Goal: Task Accomplishment & Management: Use online tool/utility

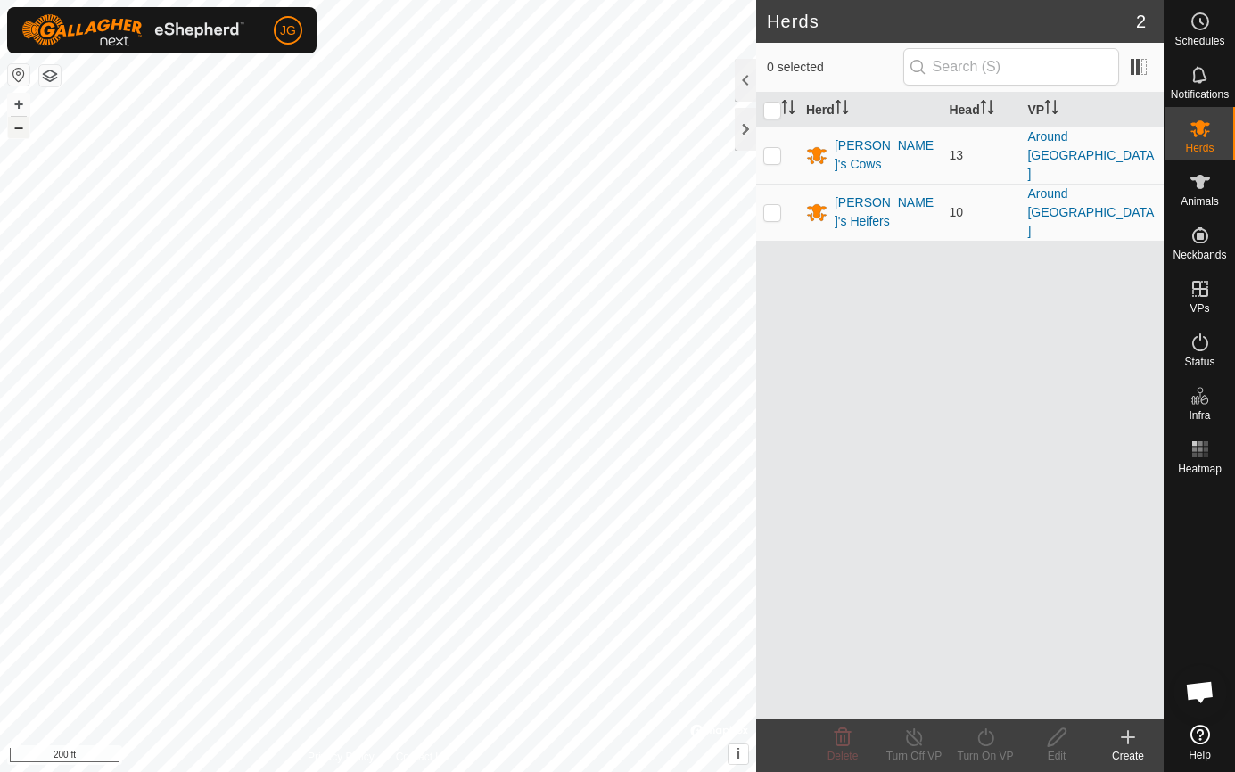
click at [20, 130] on button "–" at bounding box center [18, 127] width 21 height 21
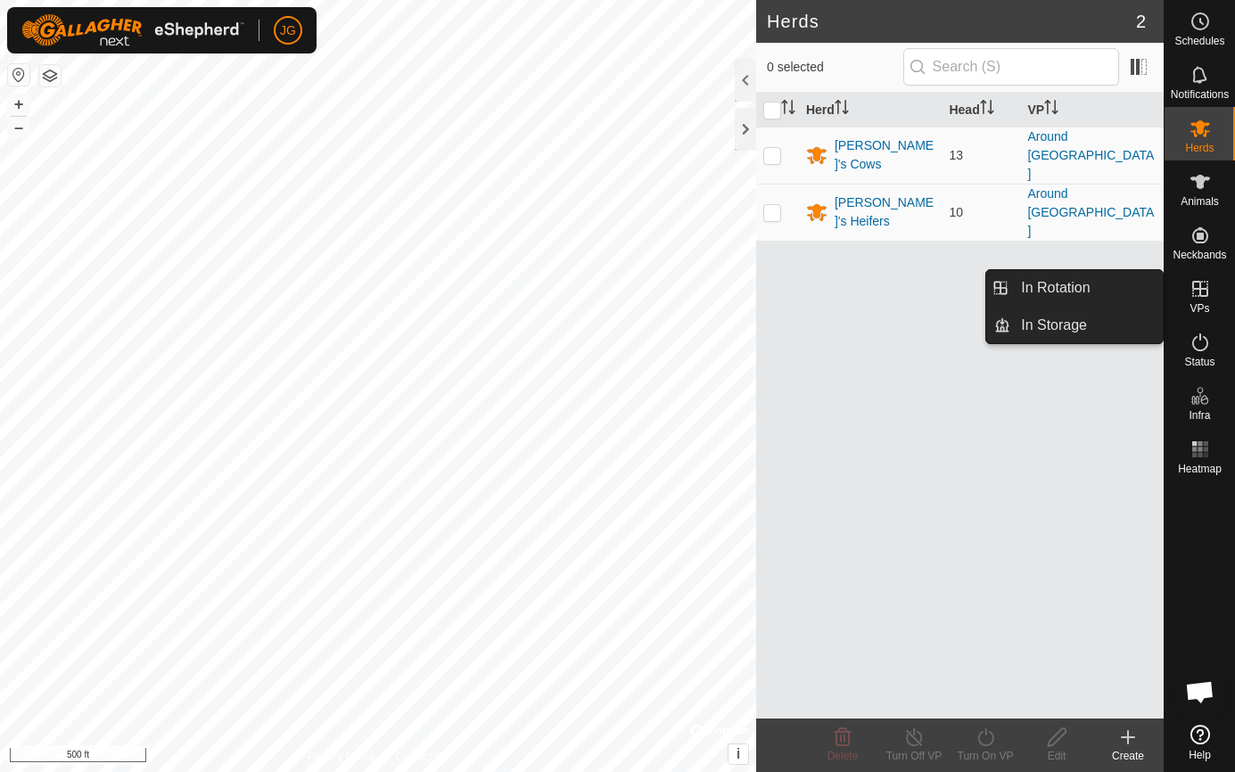
click at [1077, 279] on span "In Rotation" at bounding box center [1055, 287] width 69 height 21
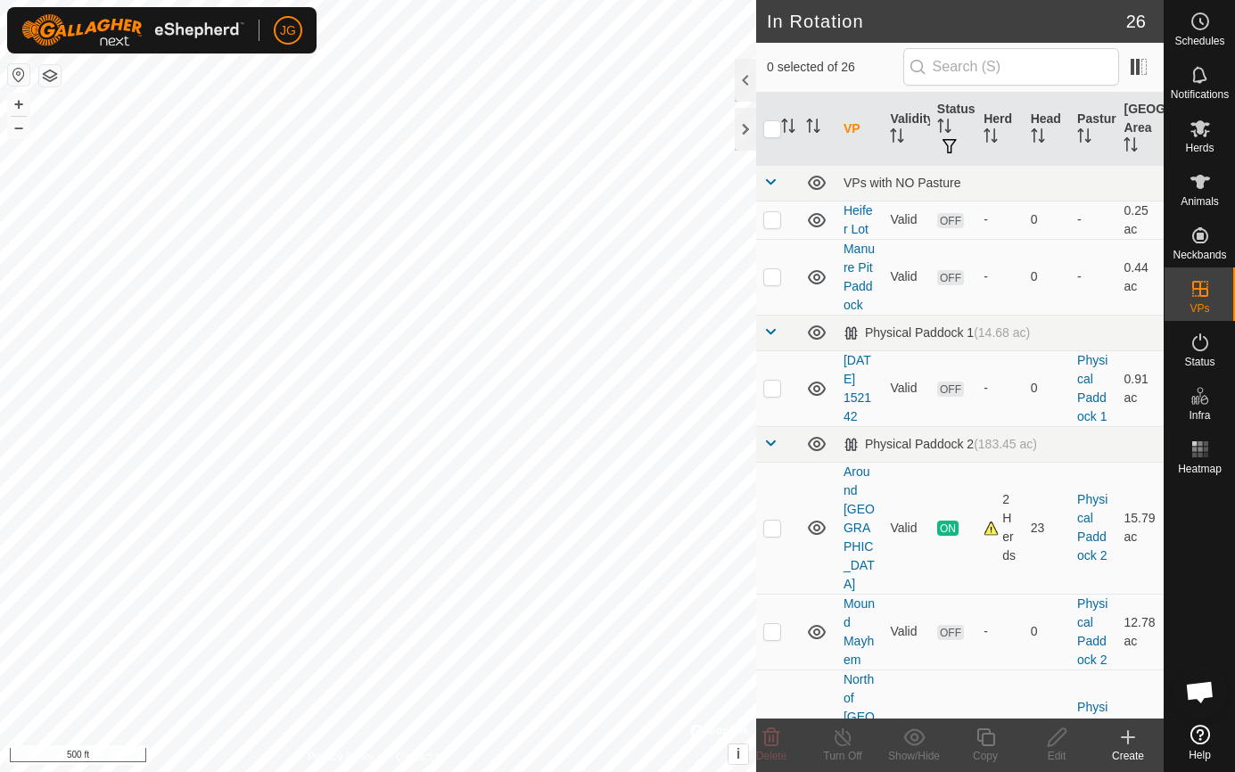
click at [1132, 727] on icon at bounding box center [1127, 737] width 21 height 21
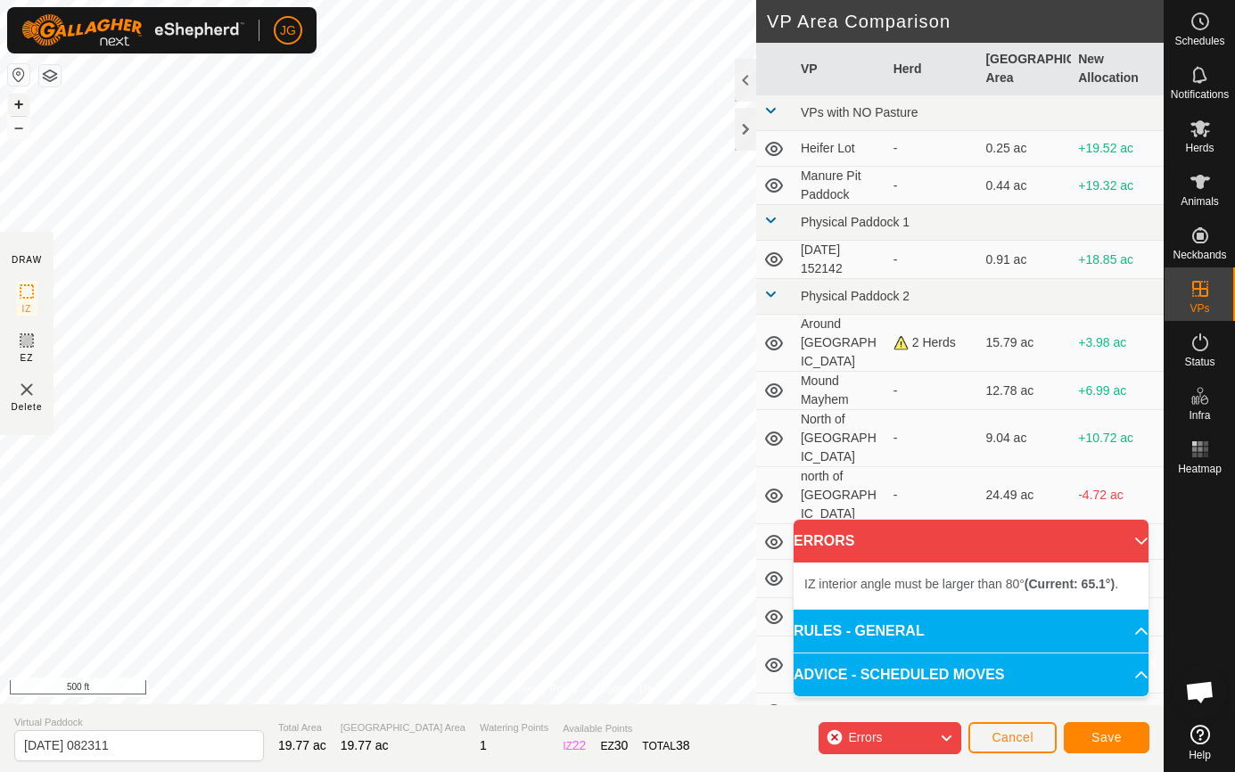
click at [20, 99] on button "+" at bounding box center [18, 104] width 21 height 21
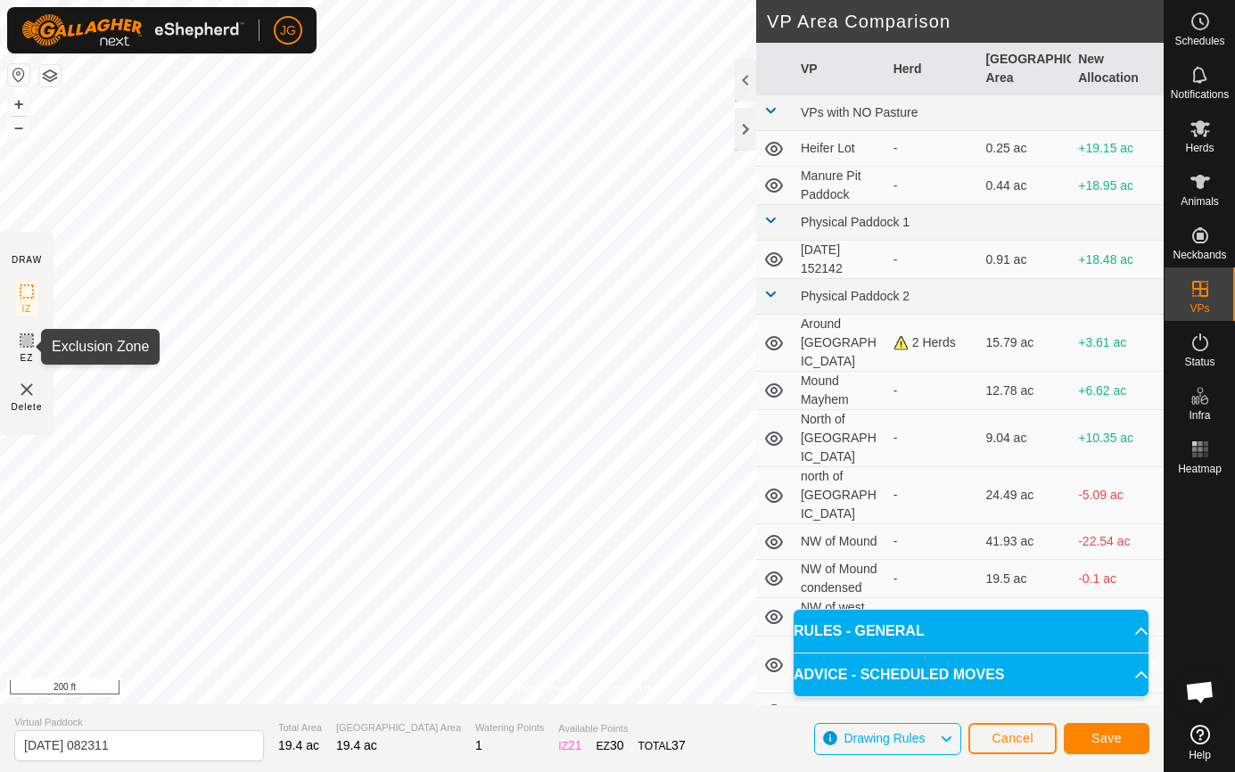
click at [21, 340] on icon at bounding box center [26, 340] width 21 height 21
click at [22, 100] on button "+" at bounding box center [18, 104] width 21 height 21
click at [16, 98] on button "+" at bounding box center [18, 104] width 21 height 21
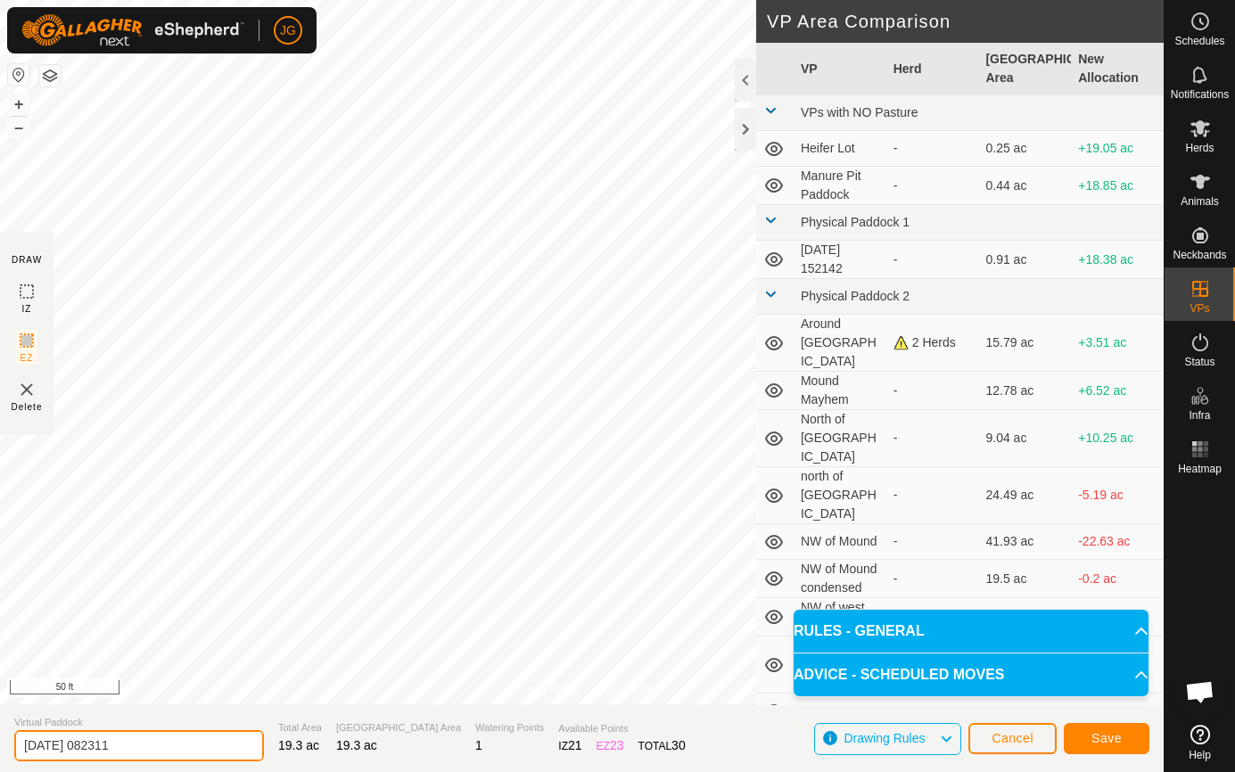
click at [133, 740] on input "2025-09-11 082311" at bounding box center [139, 745] width 250 height 31
drag, startPoint x: 133, startPoint y: 740, endPoint x: 7, endPoint y: 746, distance: 125.9
click at [7, 746] on section "Virtual Paddock 2025-09-11 082311 Total Area 19.3 ac Grazing Area 19.3 ac Water…" at bounding box center [581, 738] width 1163 height 68
type input "a"
type input "Around corn field"
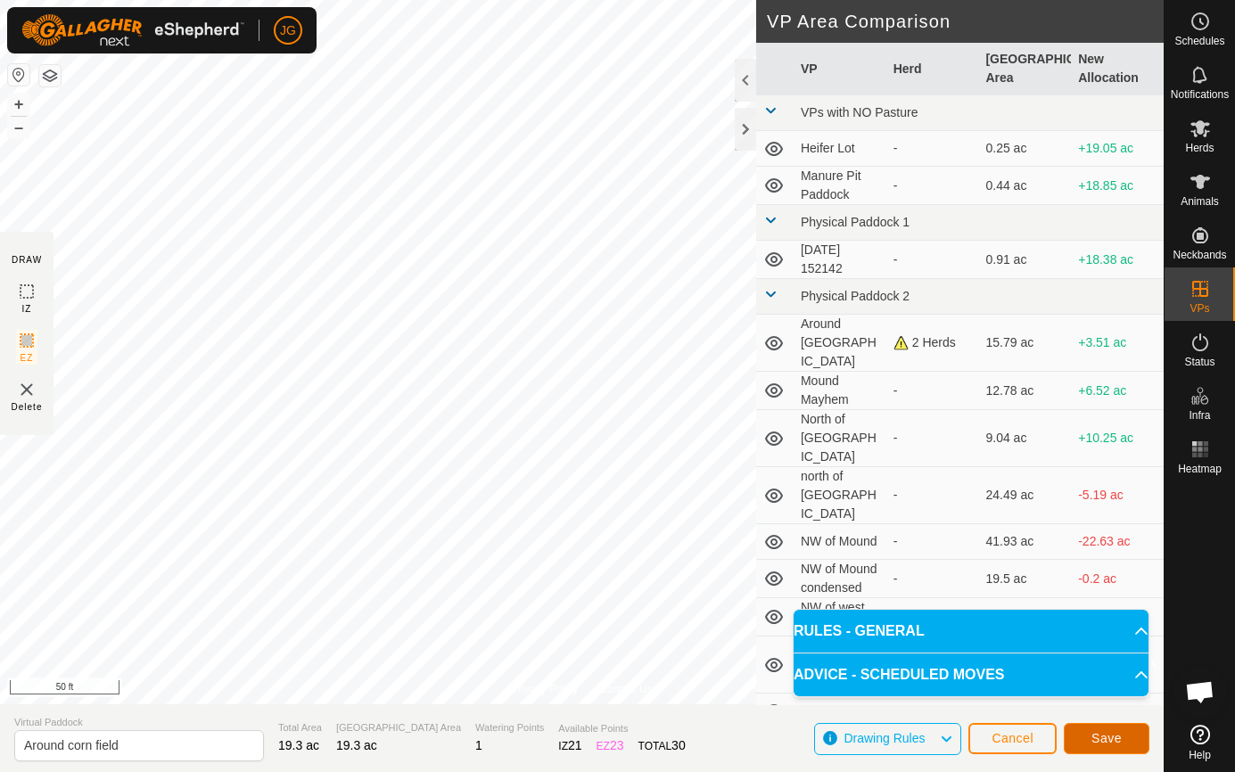
click at [1108, 737] on span "Save" at bounding box center [1106, 738] width 30 height 14
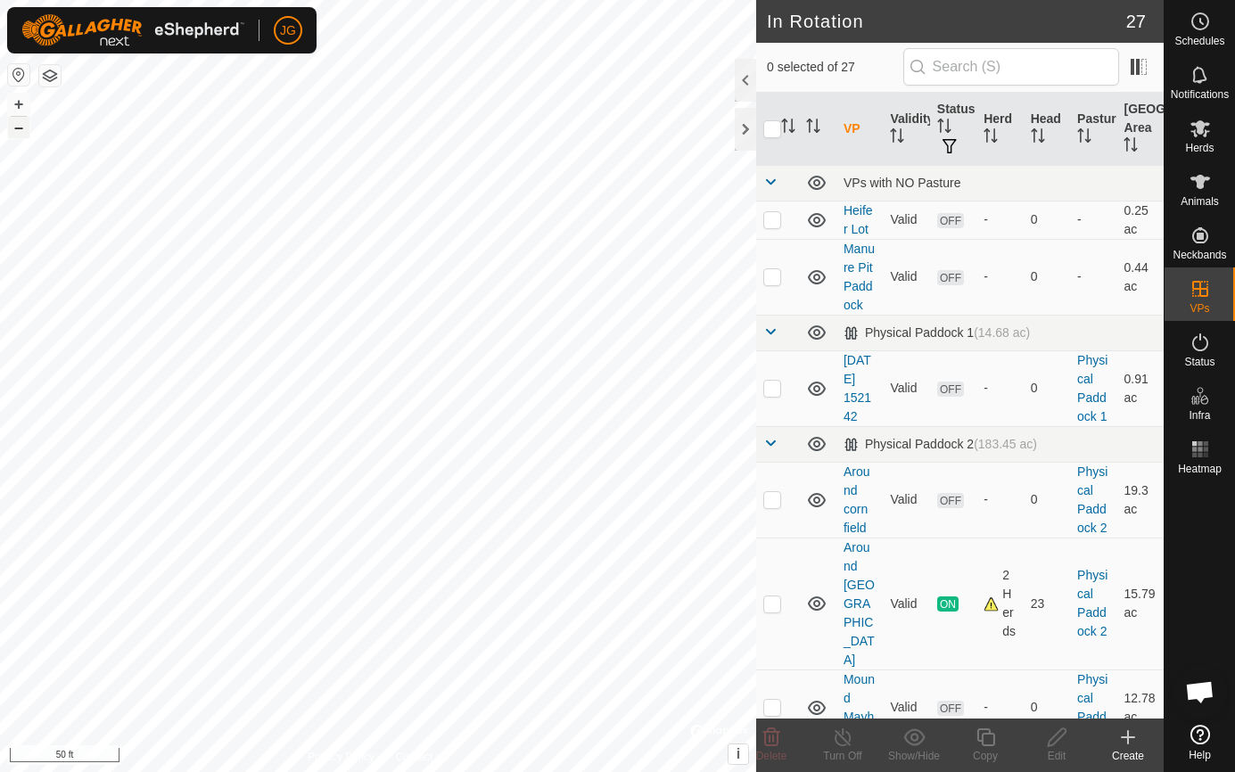
click at [19, 128] on button "–" at bounding box center [18, 127] width 21 height 21
checkbox input "true"
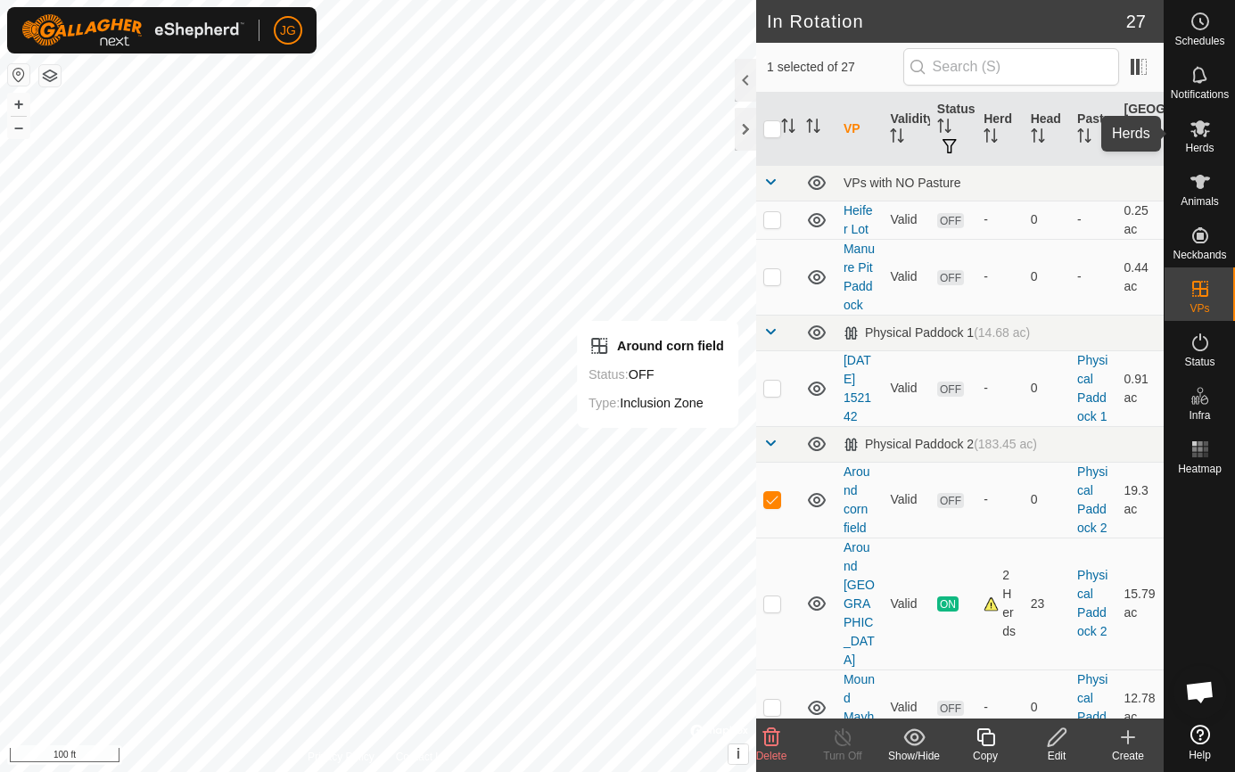
click at [1195, 129] on icon at bounding box center [1199, 128] width 21 height 21
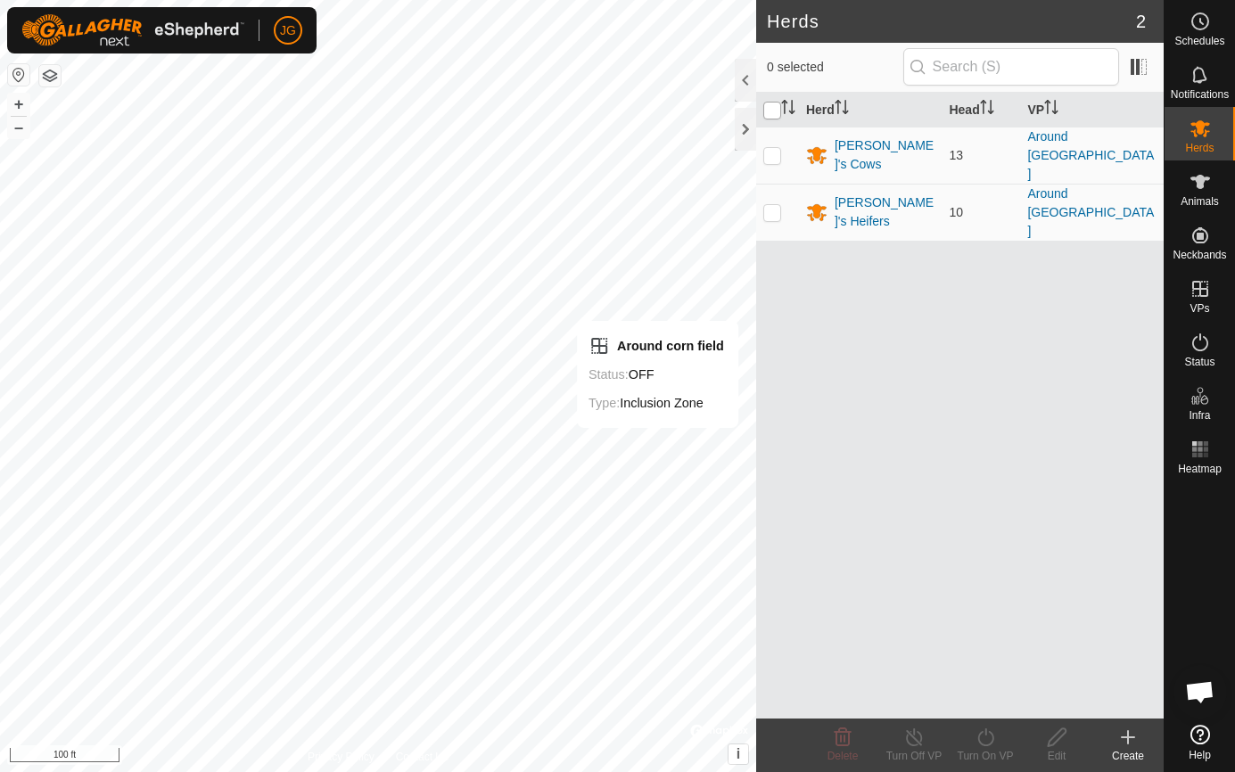
click at [767, 111] on input "checkbox" at bounding box center [772, 111] width 18 height 18
checkbox input "true"
click at [978, 738] on icon at bounding box center [985, 737] width 16 height 18
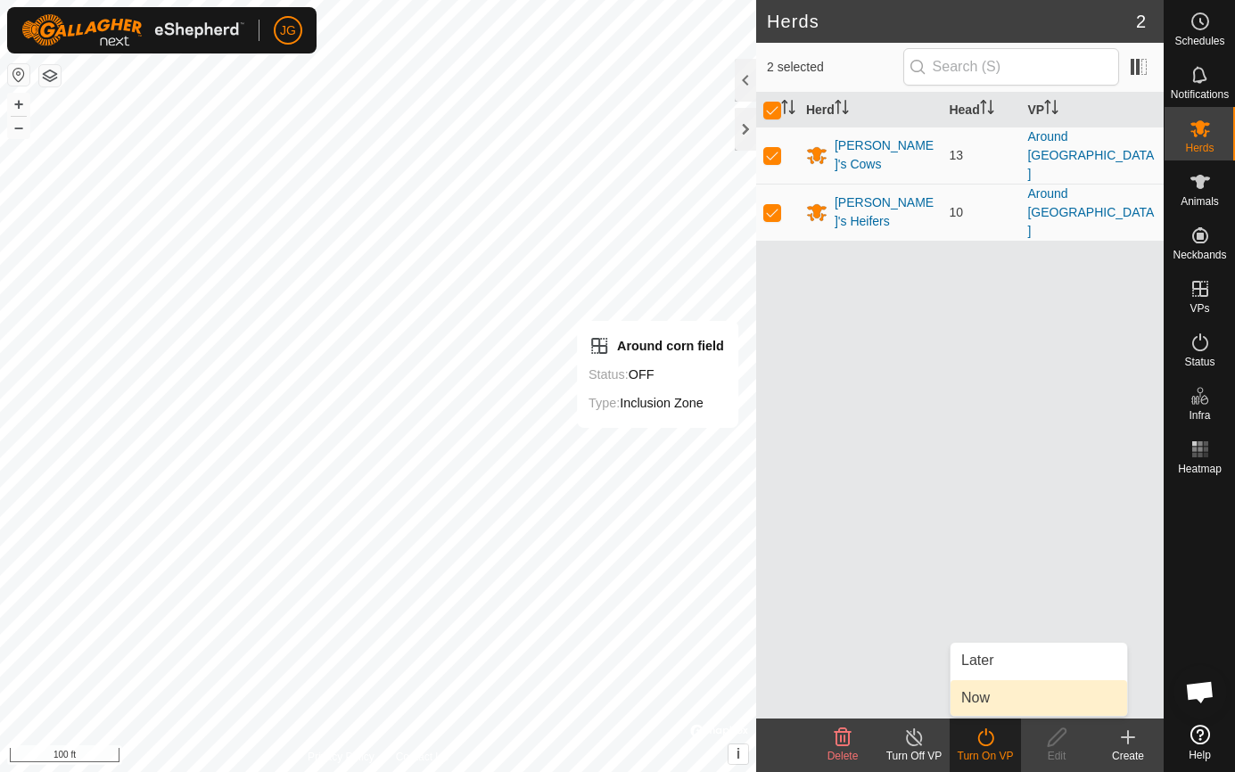
click at [987, 694] on link "Now" at bounding box center [1038, 698] width 177 height 36
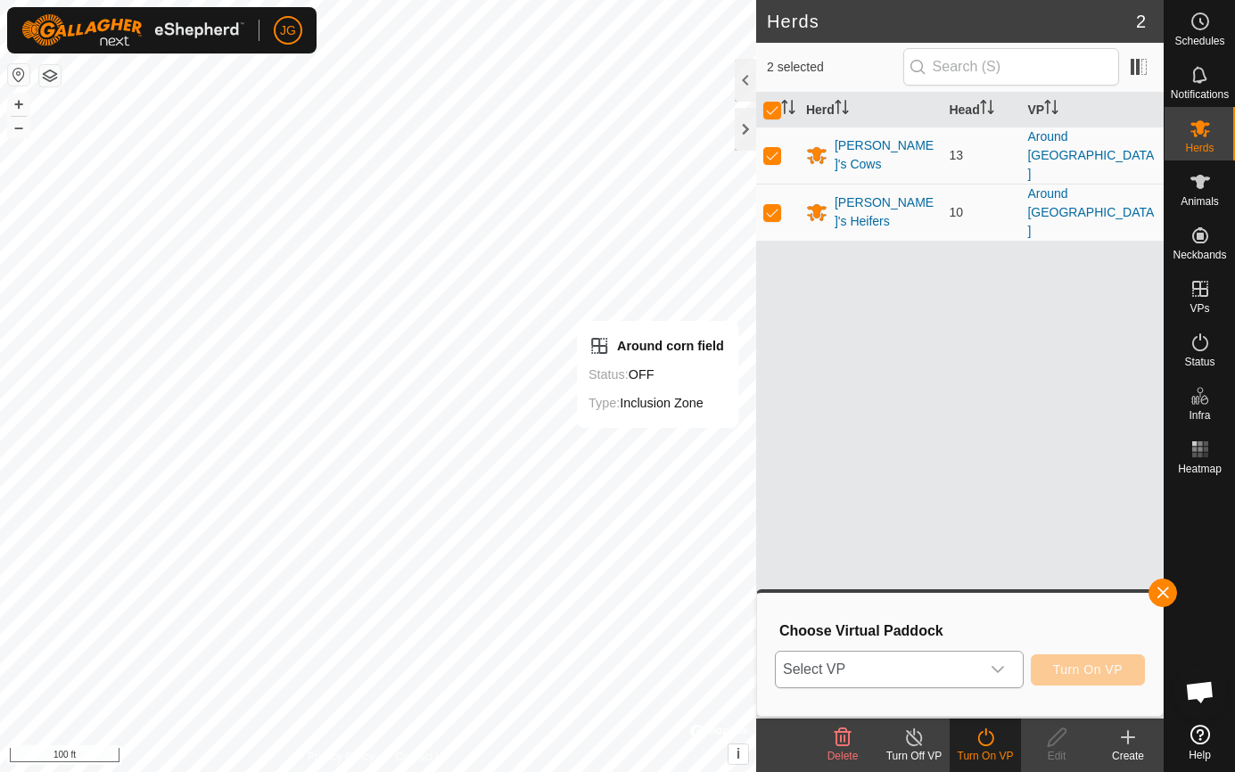
click at [990, 673] on icon "dropdown trigger" at bounding box center [997, 669] width 14 height 14
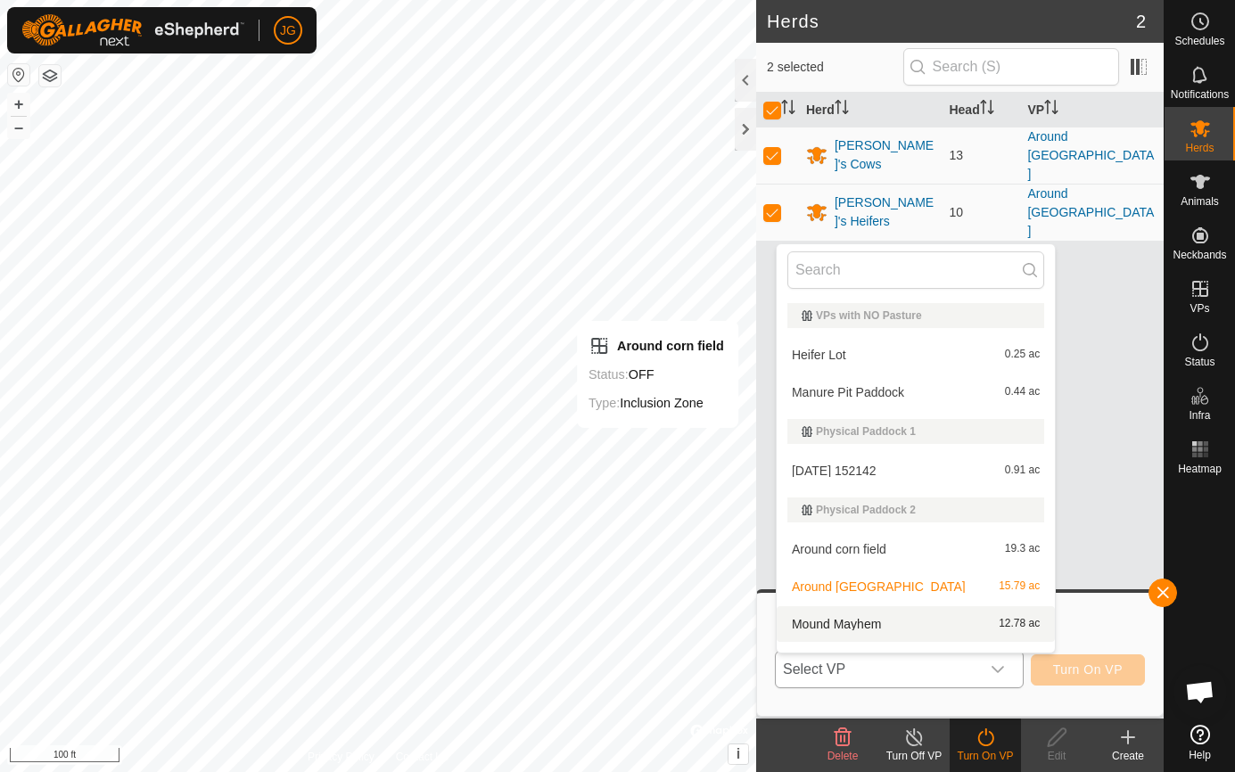
scroll to position [27, 0]
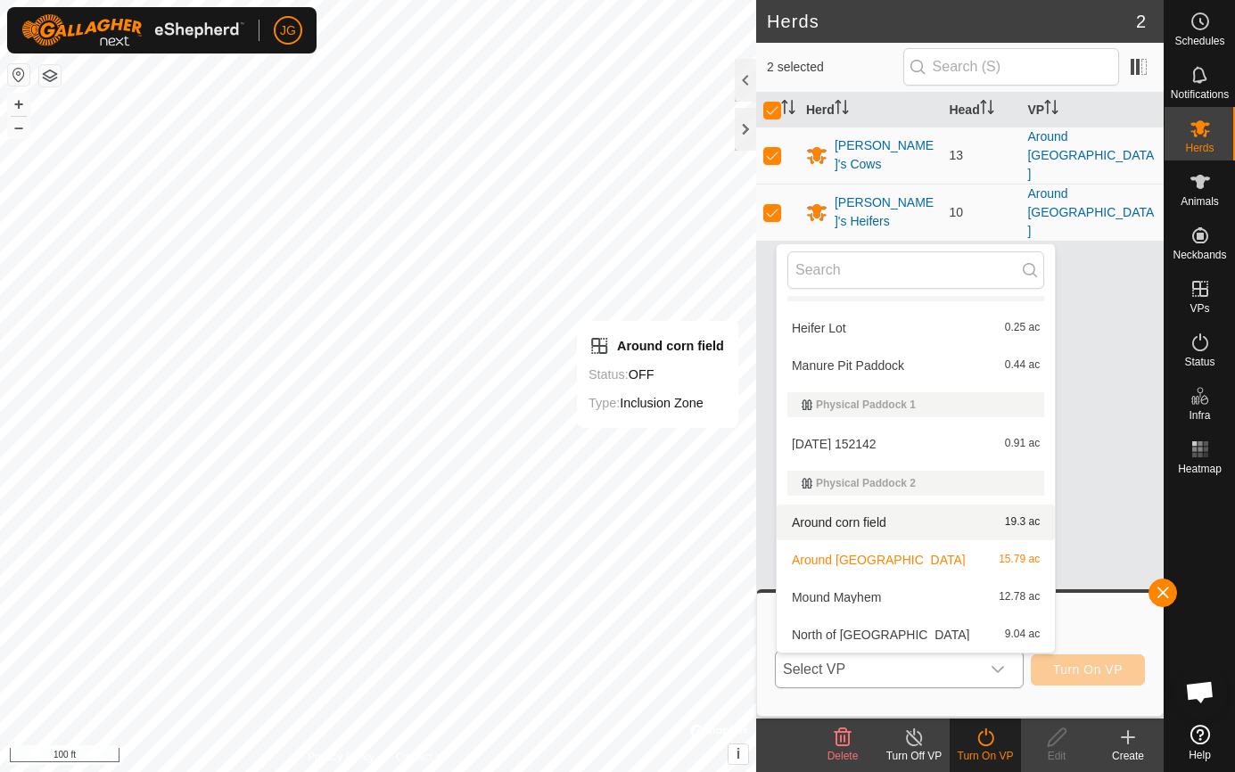
click at [864, 522] on li "Around corn field 19.3 ac" at bounding box center [915, 523] width 278 height 36
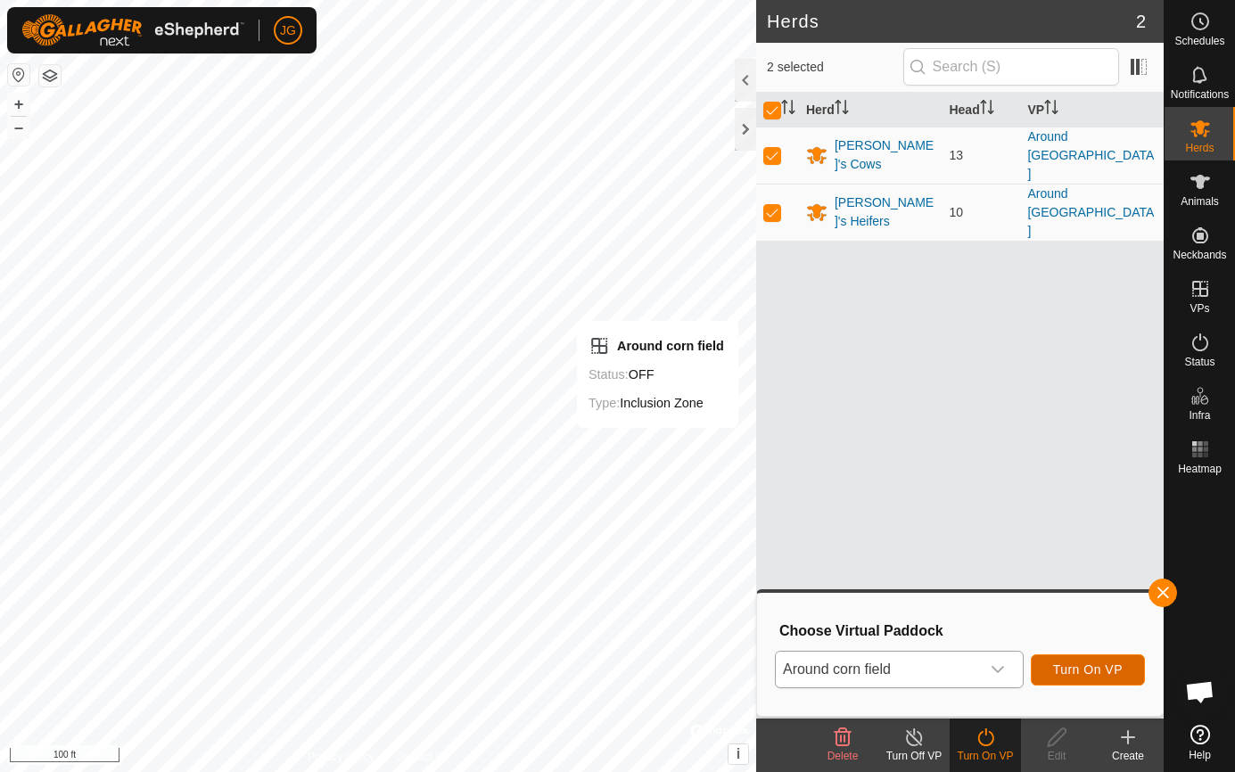
click at [1096, 671] on span "Turn On VP" at bounding box center [1088, 669] width 70 height 14
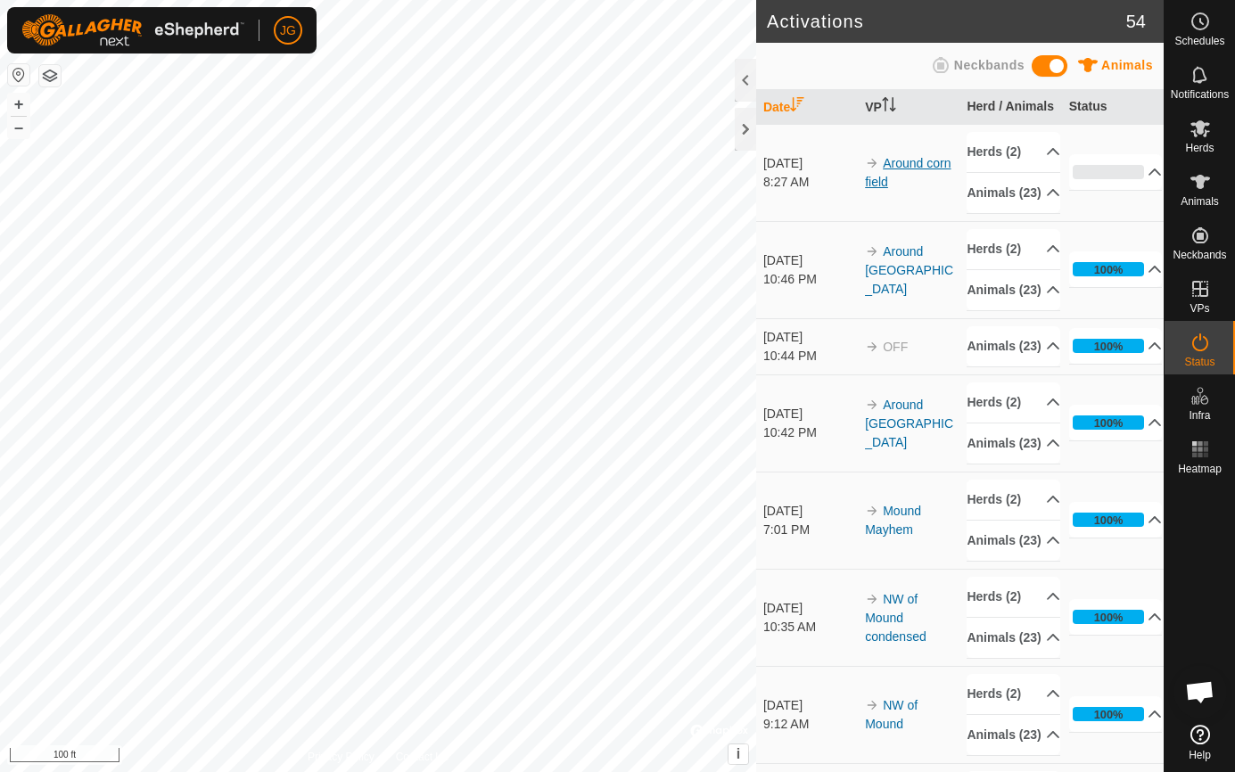
click at [908, 187] on link "Around corn field" at bounding box center [908, 172] width 86 height 33
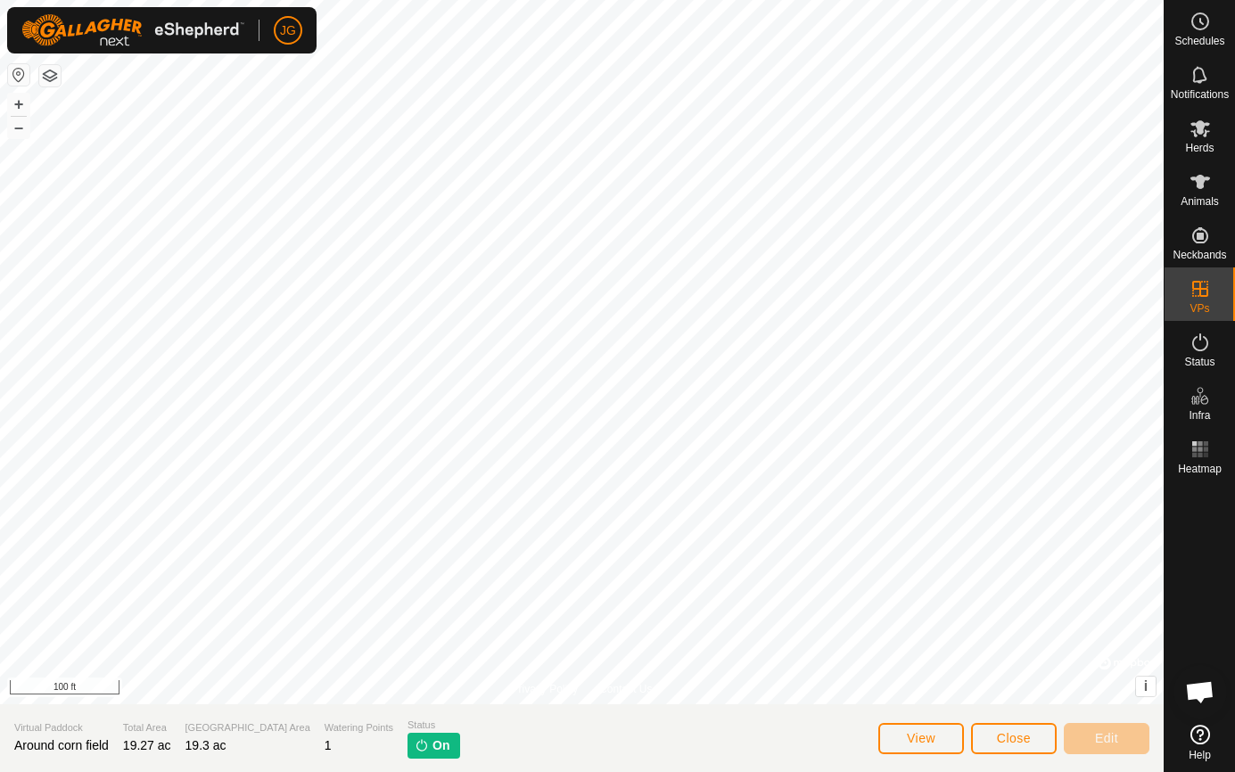
click at [432, 744] on span "On" at bounding box center [440, 745] width 17 height 19
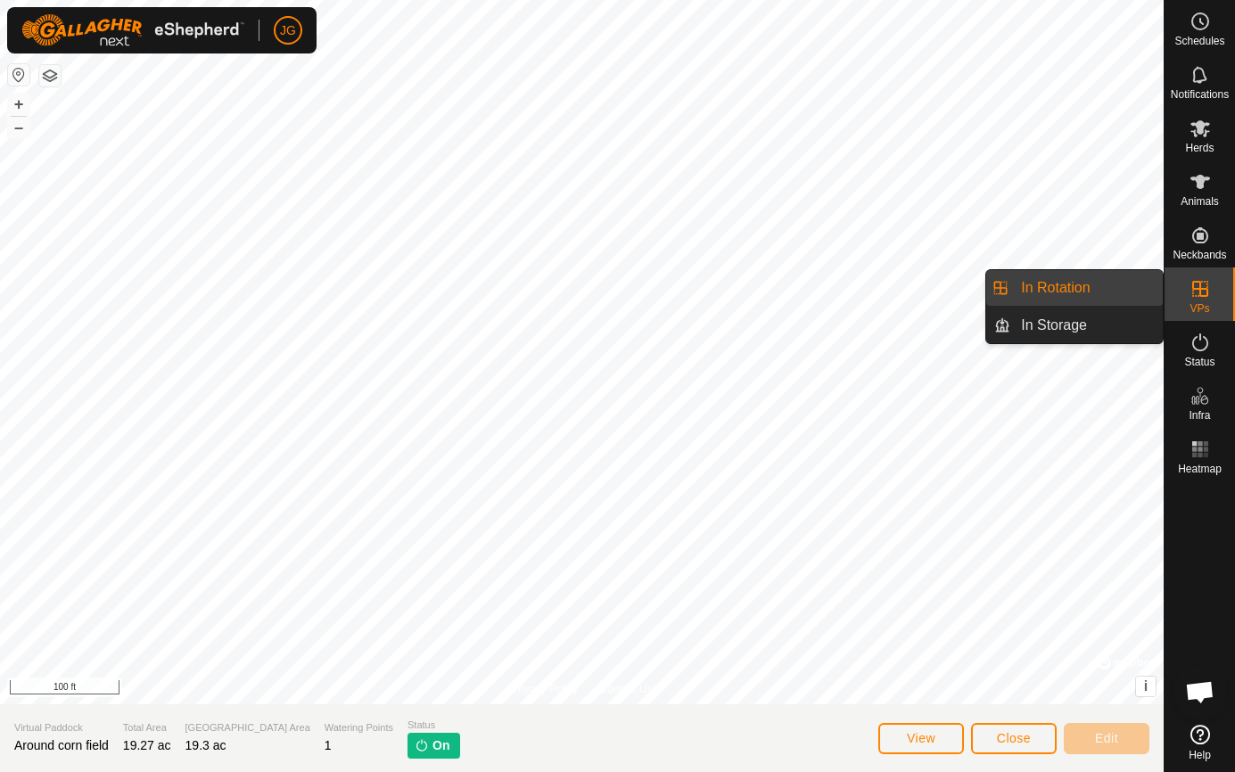
click at [1103, 292] on link "In Rotation" at bounding box center [1086, 288] width 152 height 36
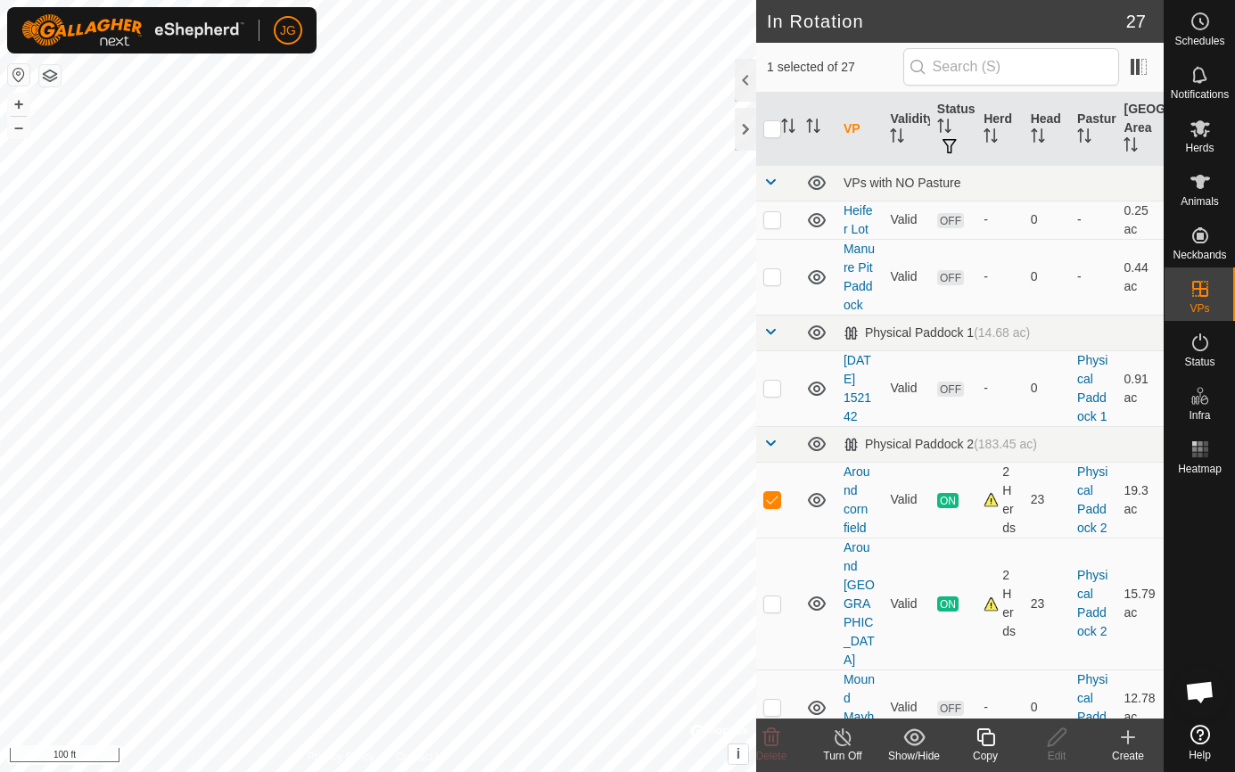
click at [843, 741] on icon at bounding box center [843, 737] width 22 height 21
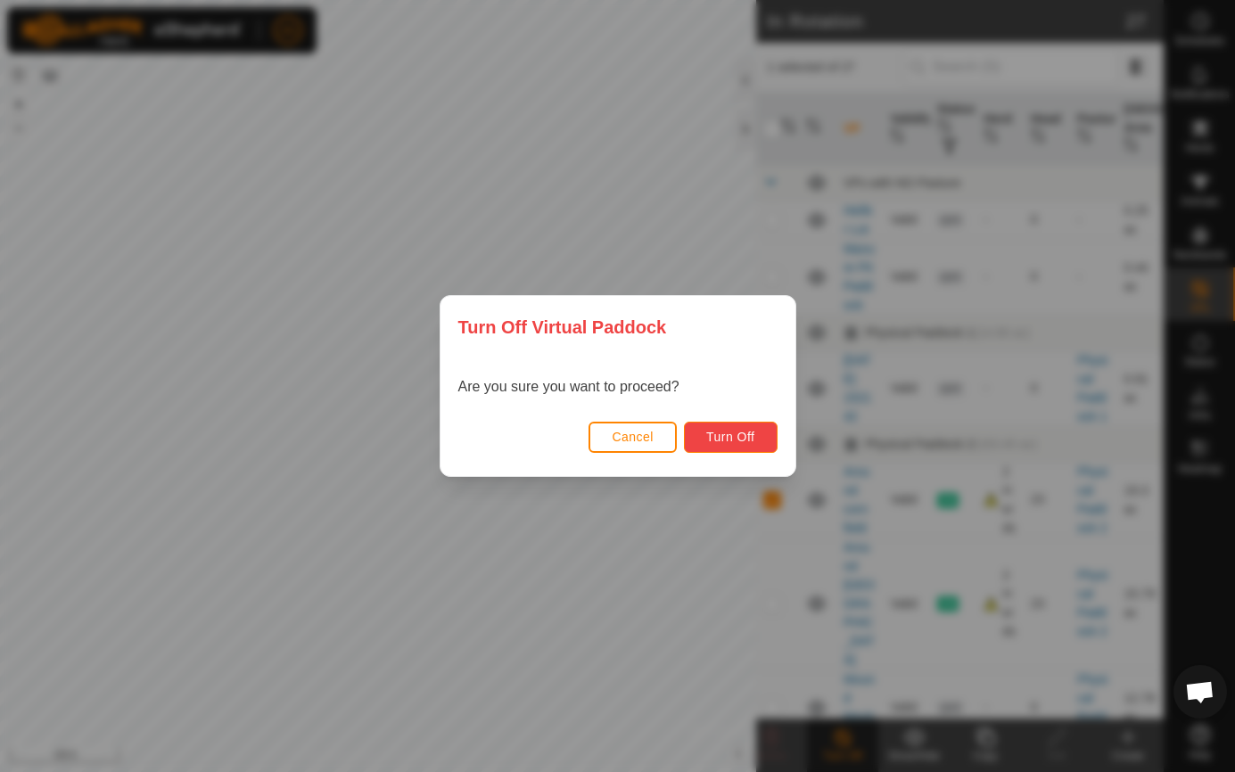
click at [735, 436] on span "Turn Off" at bounding box center [730, 437] width 49 height 14
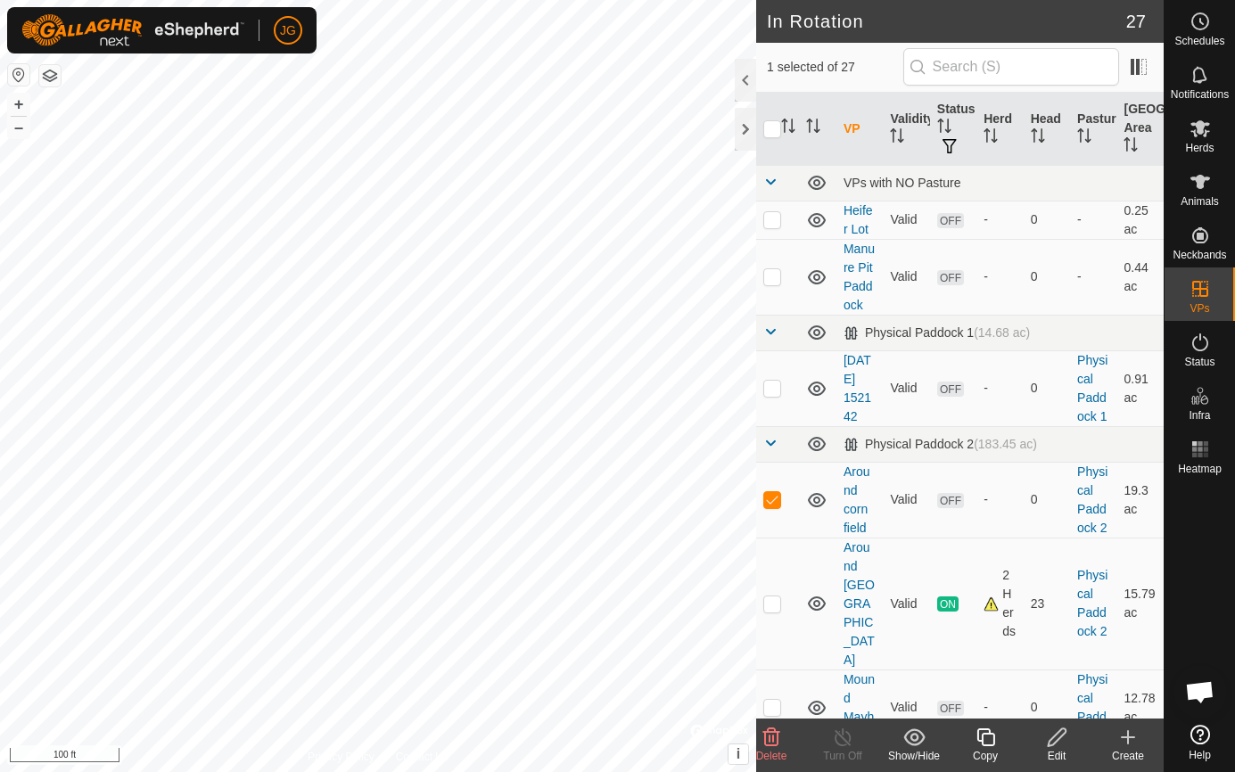
drag, startPoint x: 1064, startPoint y: 742, endPoint x: 1046, endPoint y: 741, distance: 18.7
click at [1046, 741] on icon at bounding box center [1057, 737] width 22 height 21
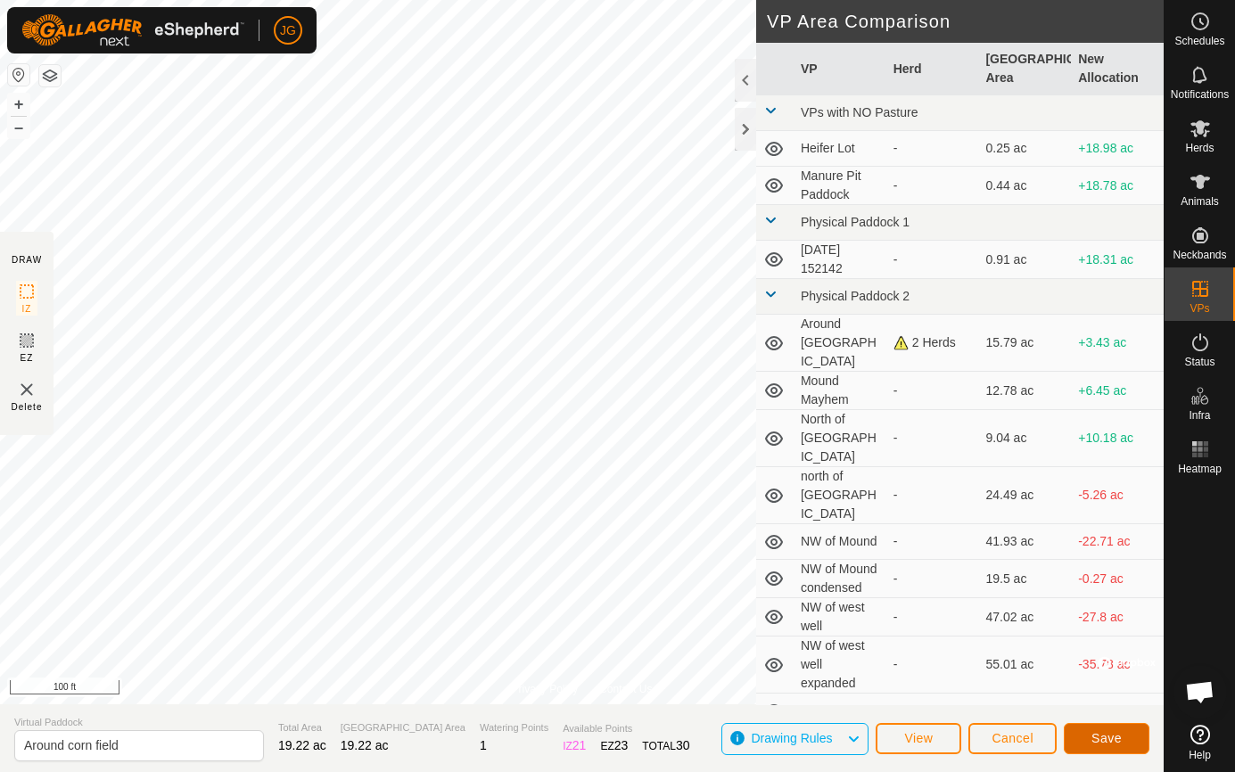
click at [1097, 742] on span "Save" at bounding box center [1106, 738] width 30 height 14
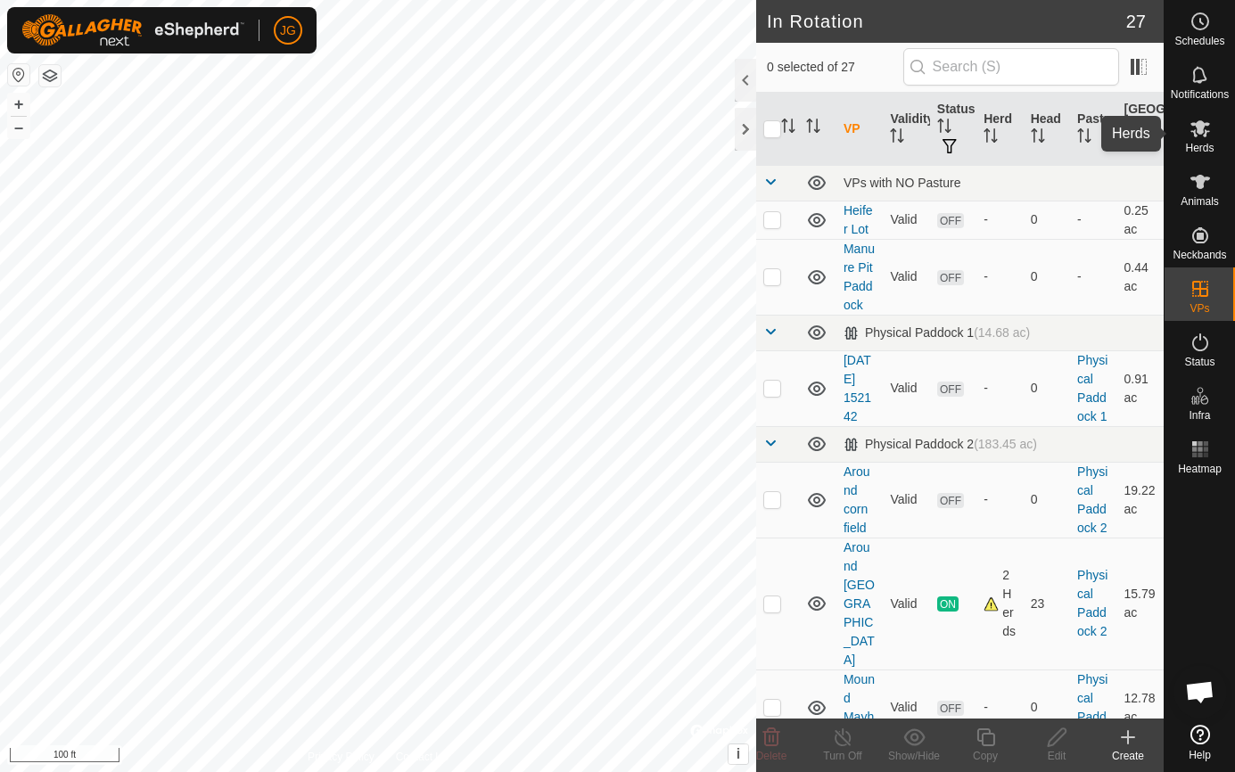
click at [1200, 126] on icon at bounding box center [1200, 128] width 20 height 17
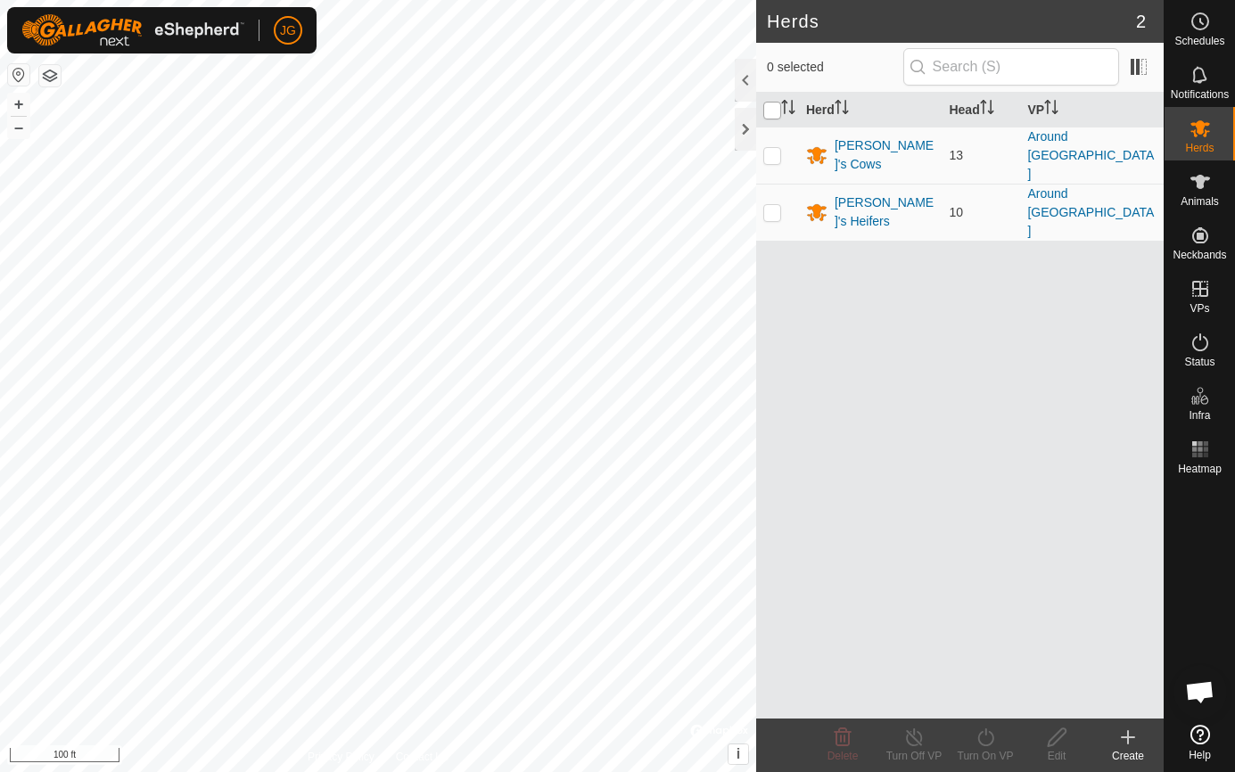
click at [772, 112] on input "checkbox" at bounding box center [772, 111] width 18 height 18
checkbox input "true"
click at [989, 730] on icon at bounding box center [985, 737] width 22 height 21
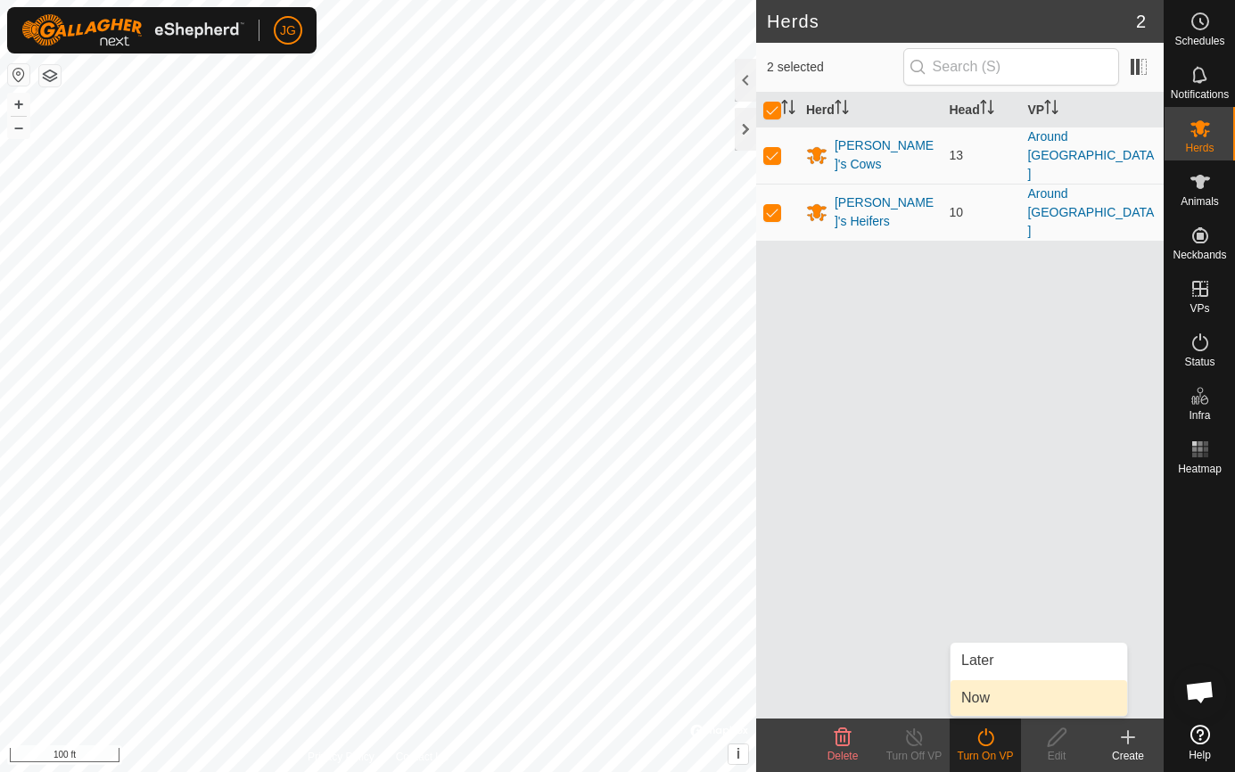
click at [989, 699] on link "Now" at bounding box center [1038, 698] width 177 height 36
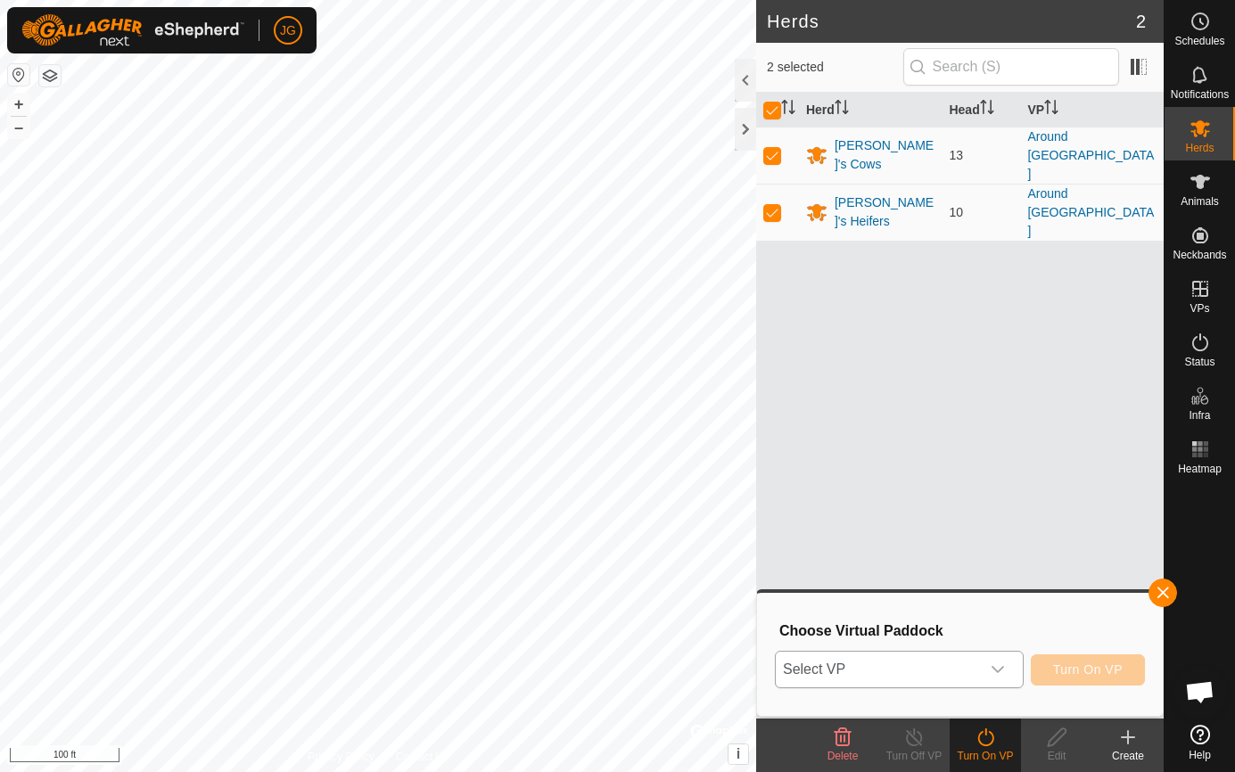
click at [997, 668] on icon "dropdown trigger" at bounding box center [997, 669] width 14 height 14
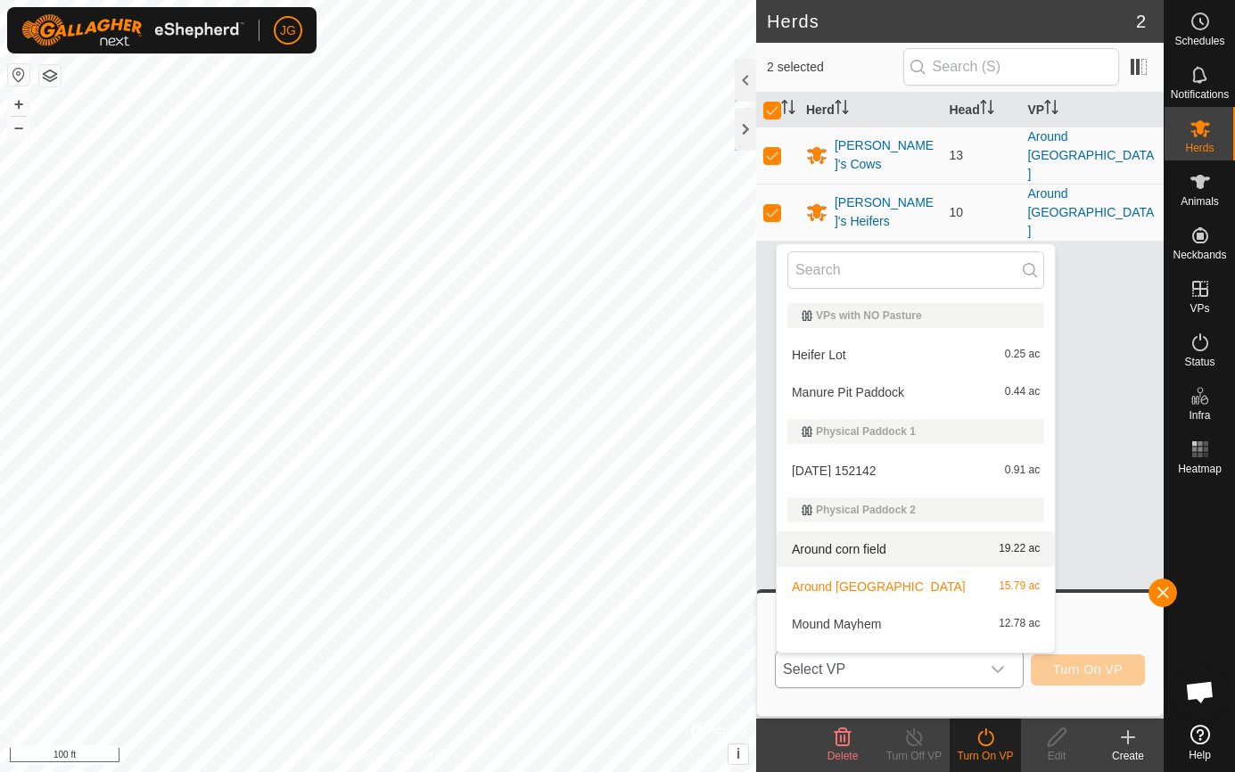
click at [883, 542] on li "Around corn field 19.22 ac" at bounding box center [915, 549] width 278 height 36
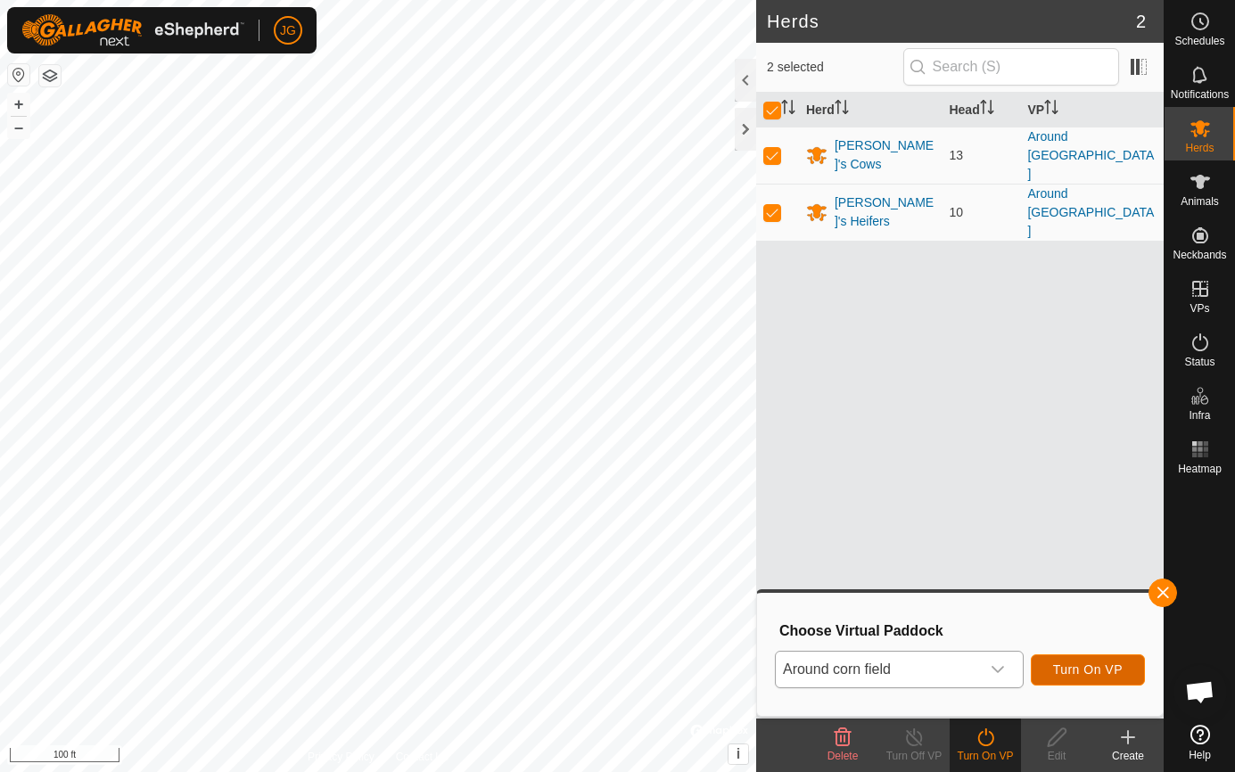
click at [1109, 662] on span "Turn On VP" at bounding box center [1088, 669] width 70 height 14
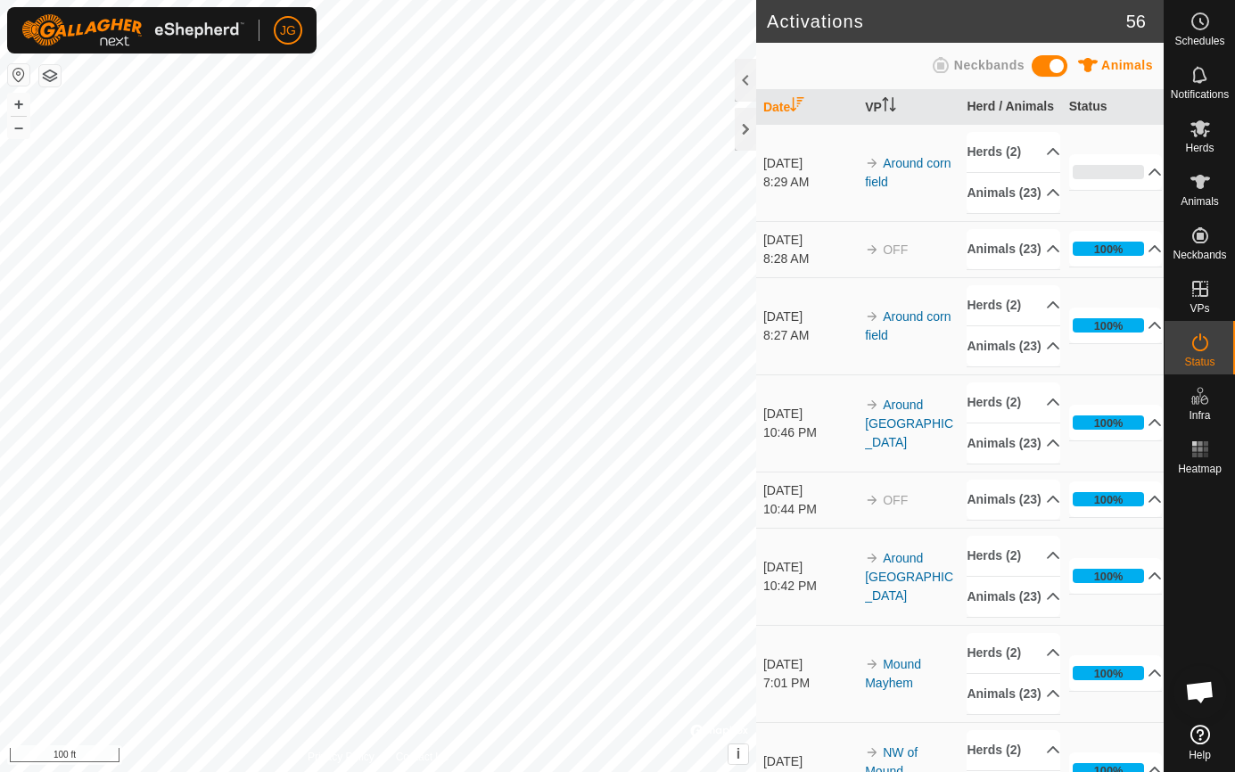
click at [841, 649] on div "Activations 56 Animals Neckbands Date VP Herd / Animals Status Sep 11, 2025 8:2…" at bounding box center [581, 386] width 1163 height 772
click at [19, 127] on button "–" at bounding box center [18, 127] width 21 height 21
click at [889, 603] on link "Around [GEOGRAPHIC_DATA]" at bounding box center [909, 577] width 88 height 52
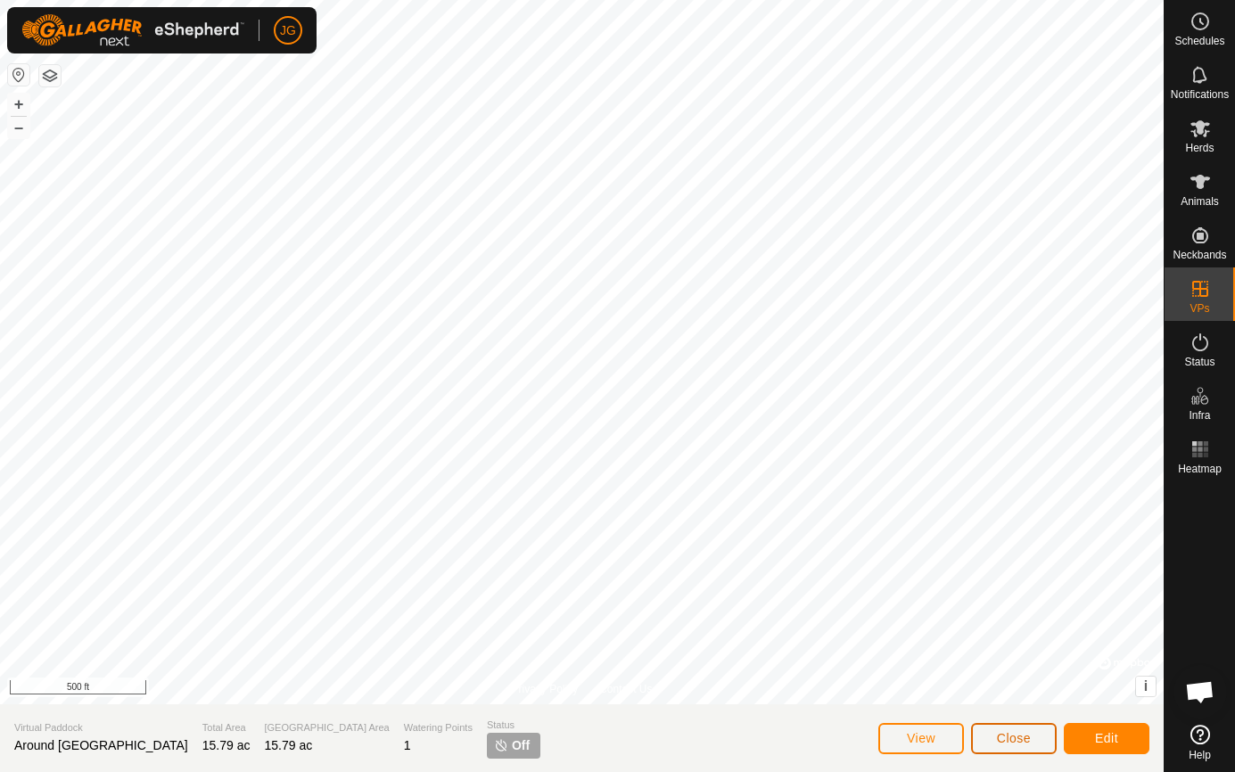
click at [1010, 731] on span "Close" at bounding box center [1014, 738] width 34 height 14
